Goal: Find specific page/section: Find specific page/section

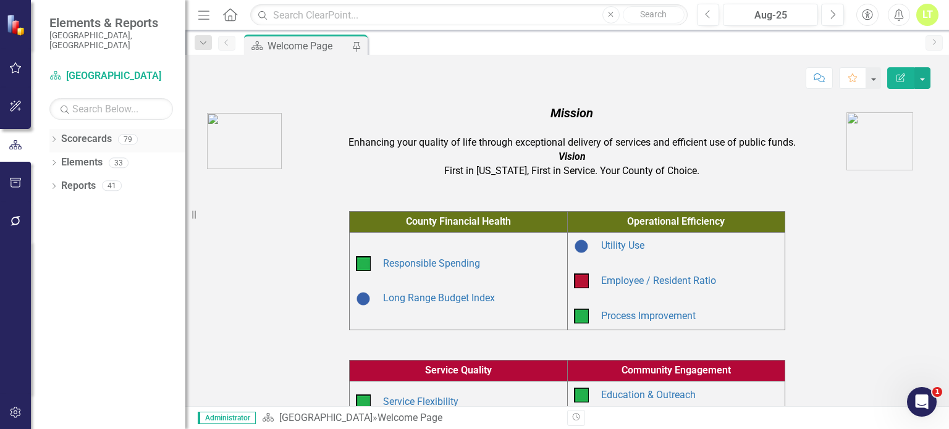
click at [51, 129] on div "Dropdown Scorecards 79" at bounding box center [117, 140] width 136 height 23
click at [56, 137] on icon "Dropdown" at bounding box center [53, 140] width 9 height 7
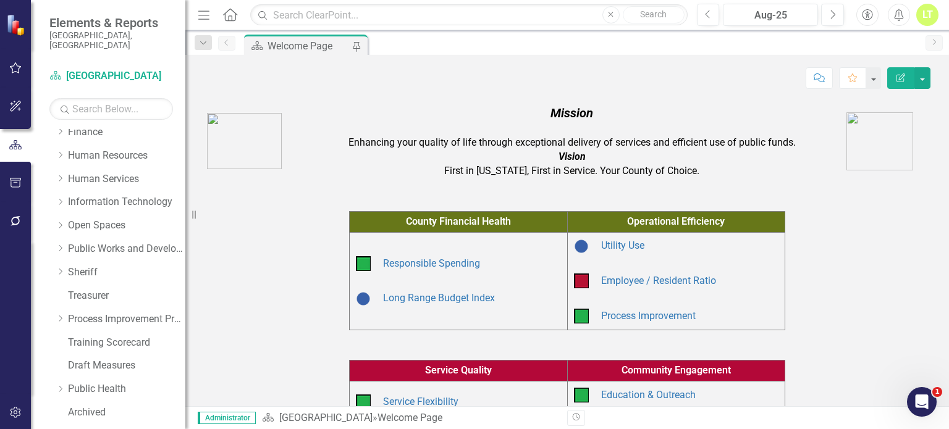
scroll to position [222, 0]
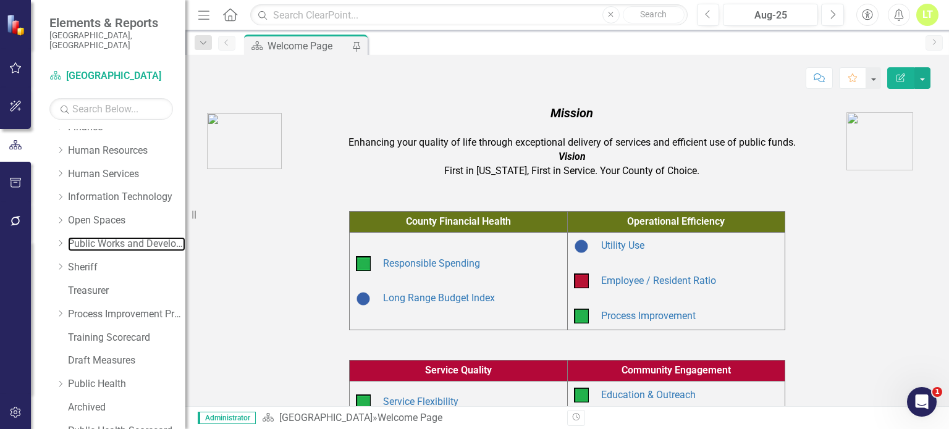
click at [75, 237] on link "Public Works and Development" at bounding box center [126, 244] width 117 height 14
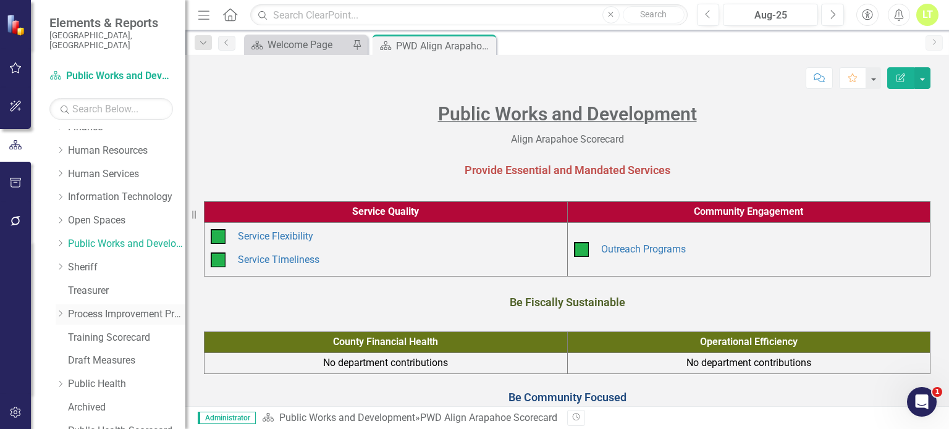
click at [86, 308] on link "Process Improvement Program" at bounding box center [126, 315] width 117 height 14
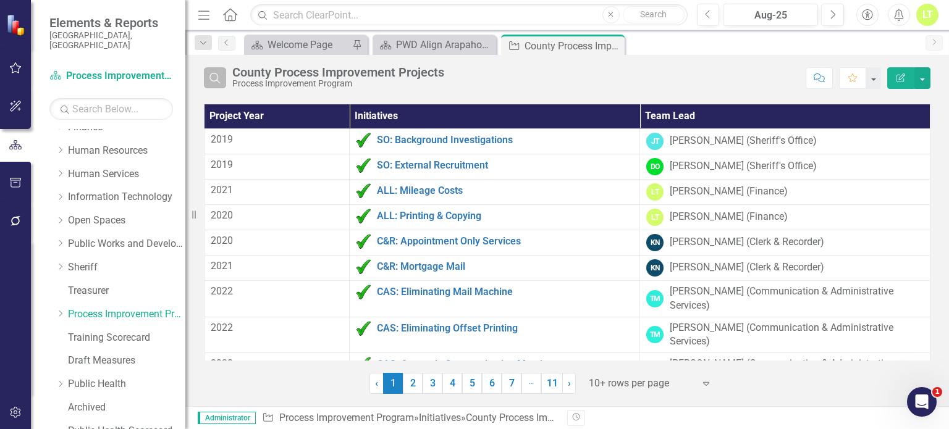
click at [208, 78] on icon "Search" at bounding box center [215, 77] width 14 height 11
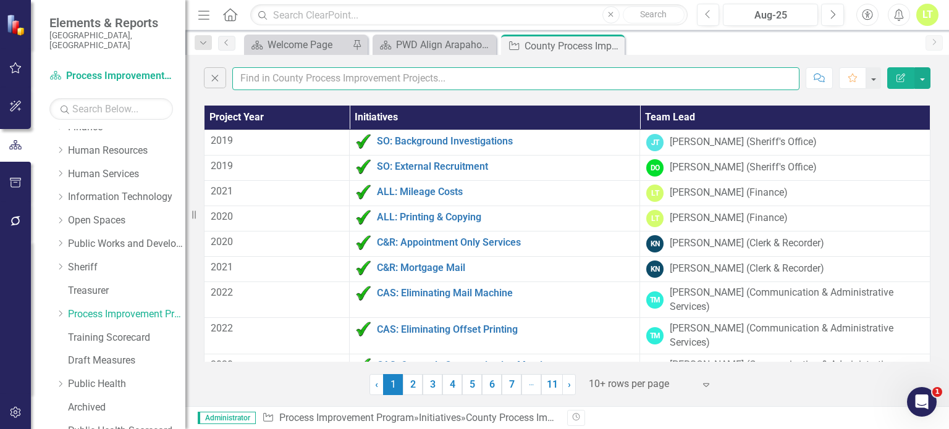
click at [242, 75] on input "text" at bounding box center [515, 78] width 567 height 23
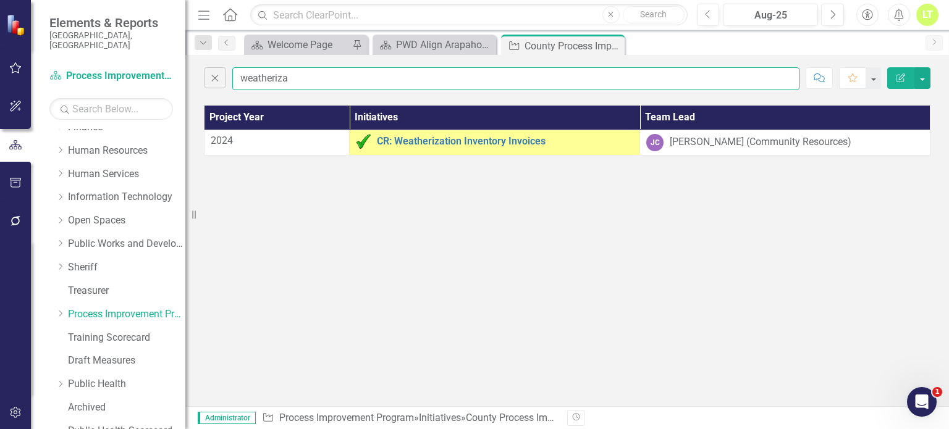
type input "weatheriza"
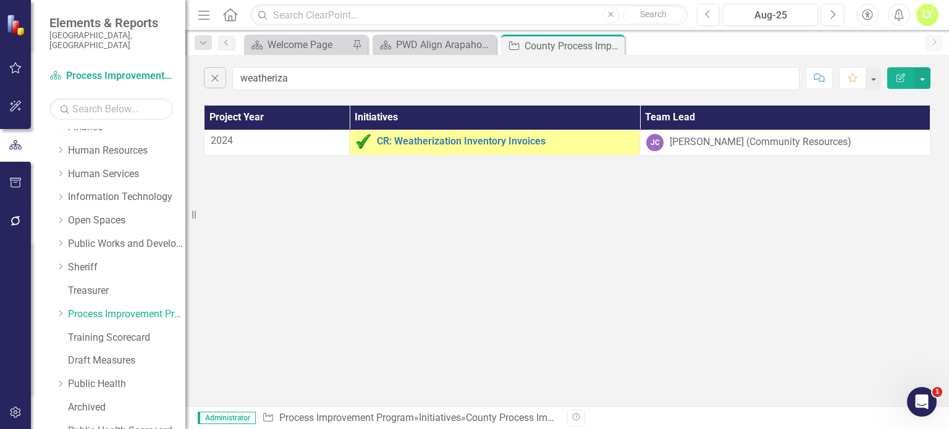
click at [474, 134] on div "CR: Weatherization Inventory Invoices" at bounding box center [494, 141] width 277 height 15
click at [469, 138] on link "CR: Weatherization Inventory Invoices" at bounding box center [505, 141] width 256 height 11
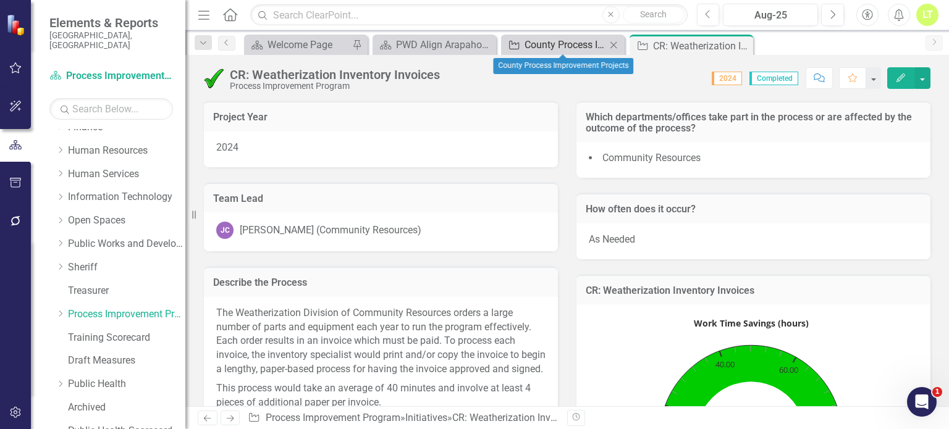
click at [569, 46] on div "County Process Improvement Projects" at bounding box center [566, 44] width 82 height 15
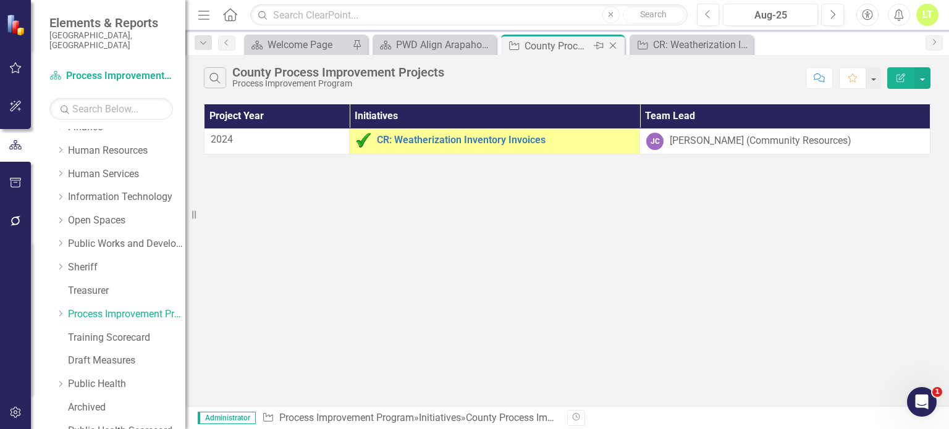
click at [607, 48] on icon "Close" at bounding box center [613, 46] width 12 height 10
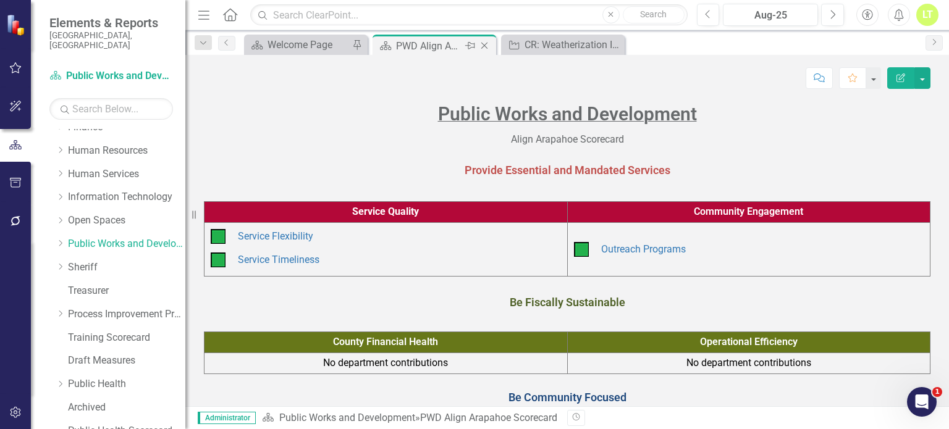
click at [486, 41] on icon "Close" at bounding box center [484, 46] width 12 height 10
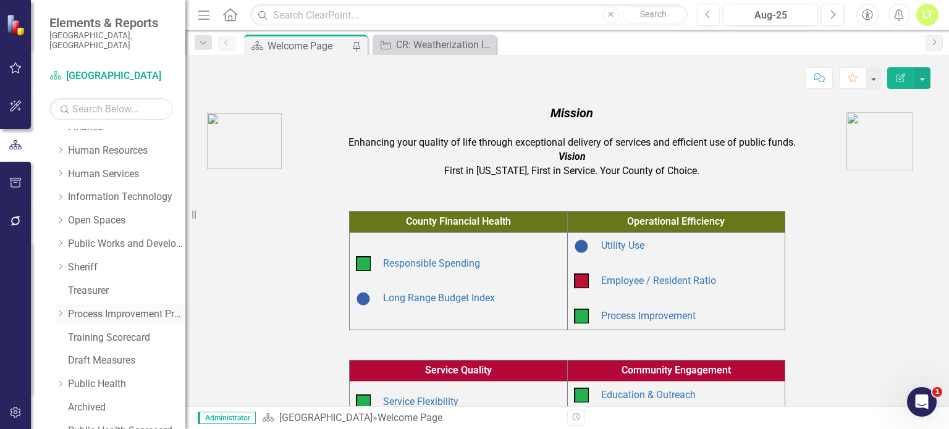
click at [104, 305] on div "Dropdown Process Improvement Program" at bounding box center [121, 315] width 130 height 20
click at [111, 308] on link "Process Improvement Program" at bounding box center [126, 315] width 117 height 14
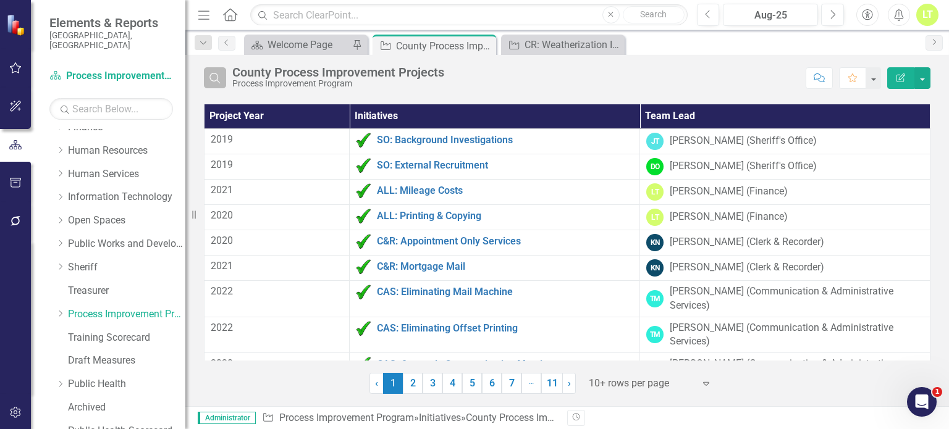
click at [222, 72] on button "Search" at bounding box center [215, 77] width 22 height 21
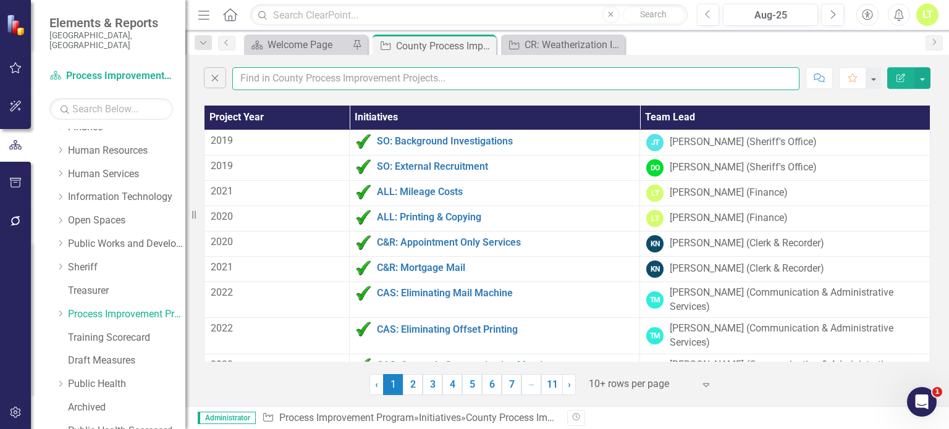
click at [328, 77] on input "text" at bounding box center [515, 78] width 567 height 23
type input "audit"
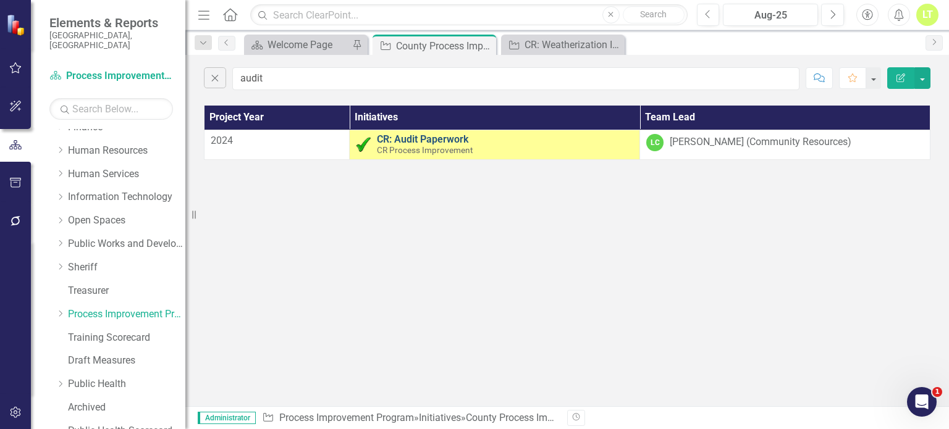
click at [420, 134] on link "CR: Audit Paperwork" at bounding box center [505, 139] width 256 height 11
